Goal: Check status: Check status

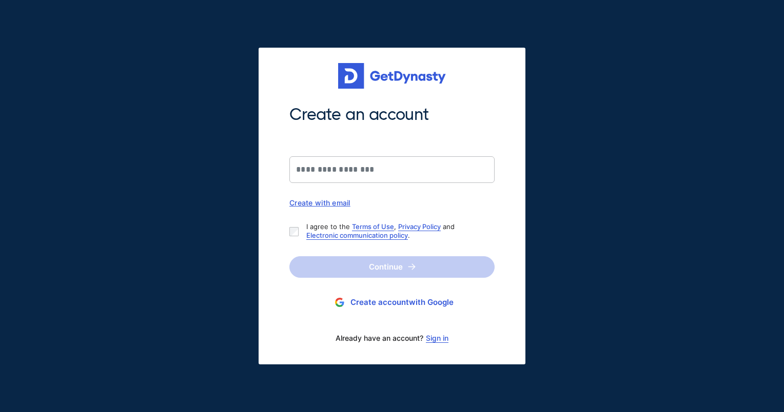
click at [321, 200] on div "Create with email" at bounding box center [391, 203] width 205 height 9
drag, startPoint x: 440, startPoint y: 329, endPoint x: 443, endPoint y: 337, distance: 8.3
click at [440, 330] on div "Already have an account? Sign in" at bounding box center [391, 339] width 205 height 22
click at [443, 342] on link "Sign in" at bounding box center [437, 338] width 23 height 8
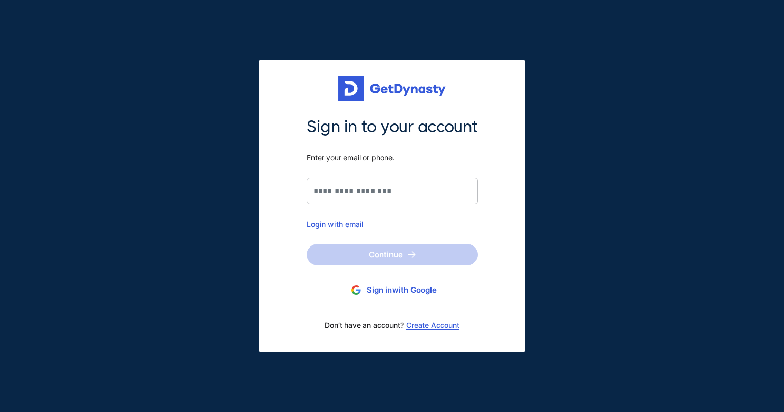
click at [352, 226] on div "Login with email" at bounding box center [392, 224] width 171 height 9
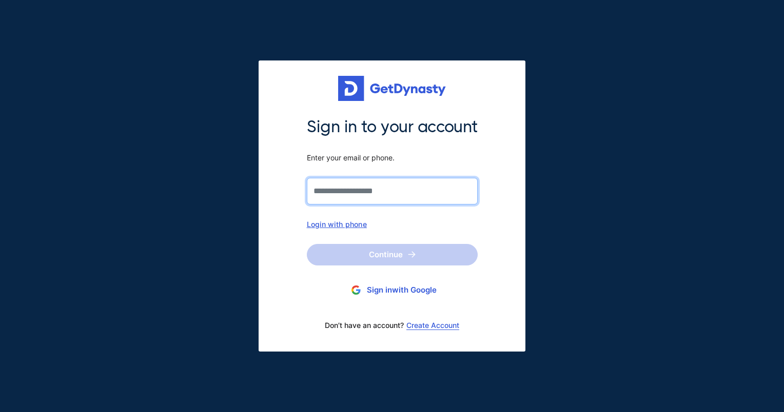
click at [353, 186] on input "Sign in to your account Enter your email or phone." at bounding box center [392, 191] width 171 height 27
click at [390, 170] on div "Sign in to your account Enter your email or phone." at bounding box center [392, 160] width 171 height 88
click at [387, 179] on input "Sign in to your account Enter your email or phone." at bounding box center [392, 191] width 171 height 27
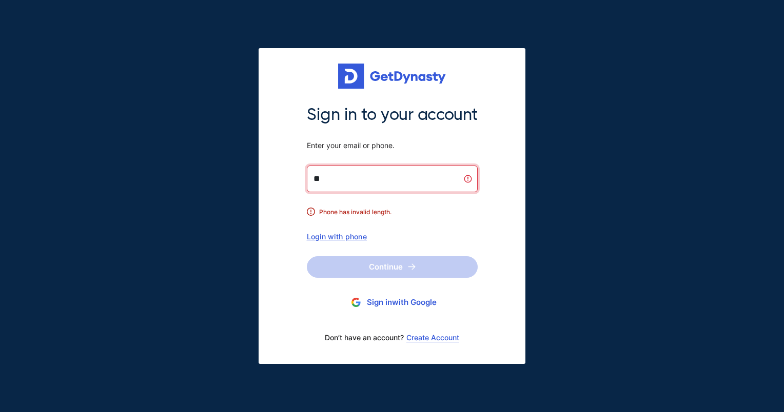
type input "**********"
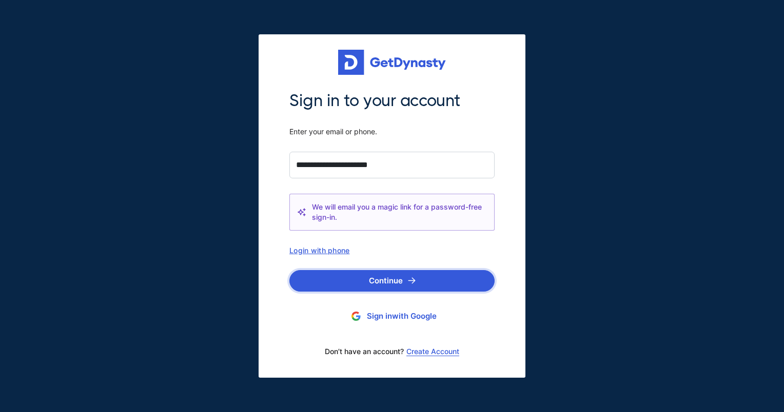
click at [365, 281] on button "Continue" at bounding box center [391, 281] width 205 height 22
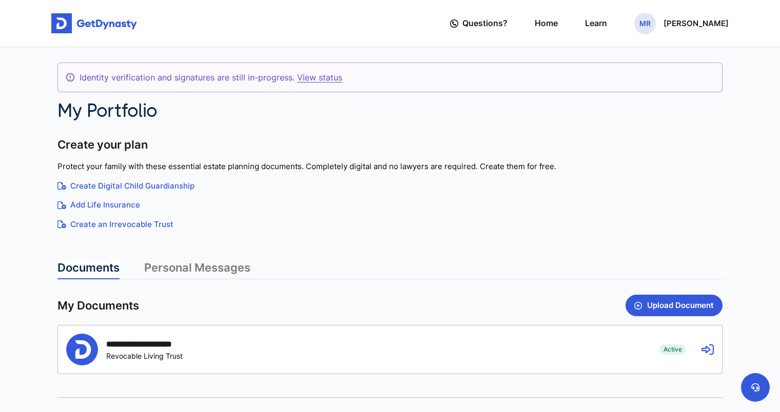
click at [308, 343] on div "**********" at bounding box center [355, 350] width 578 height 32
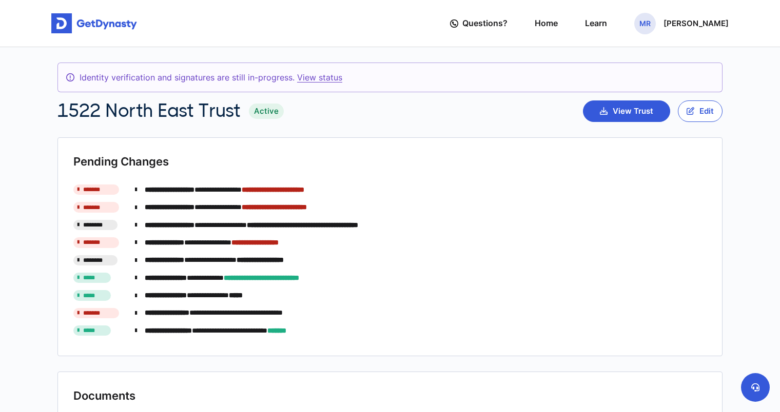
click at [299, 76] on link "View status" at bounding box center [319, 77] width 45 height 10
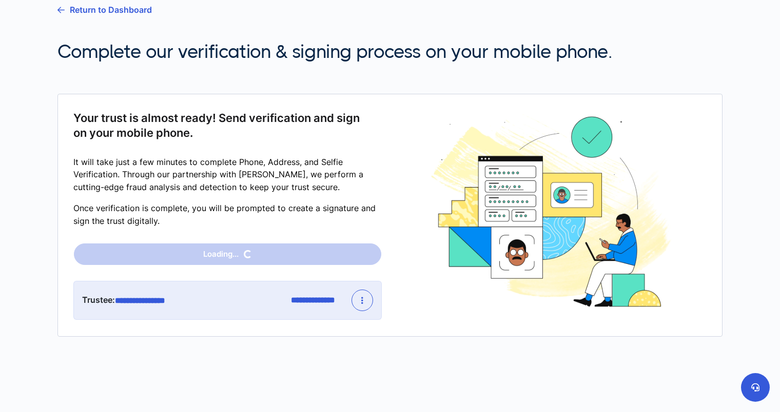
scroll to position [65, 0]
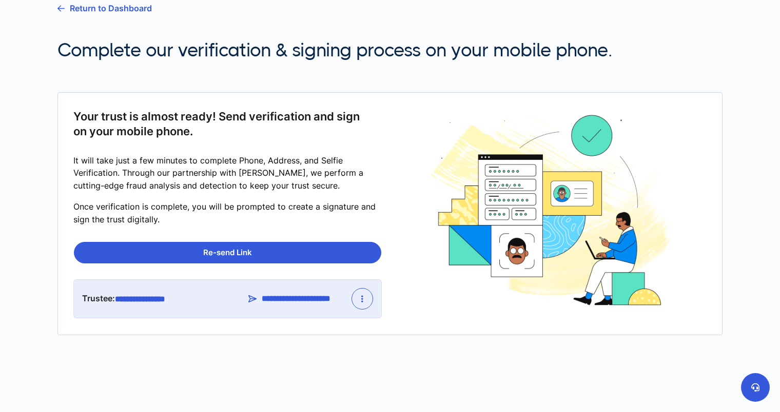
click at [361, 302] on button "button" at bounding box center [362, 299] width 22 height 22
click at [374, 323] on link "Re-send Link" at bounding box center [386, 324] width 68 height 16
